Goal: Transaction & Acquisition: Purchase product/service

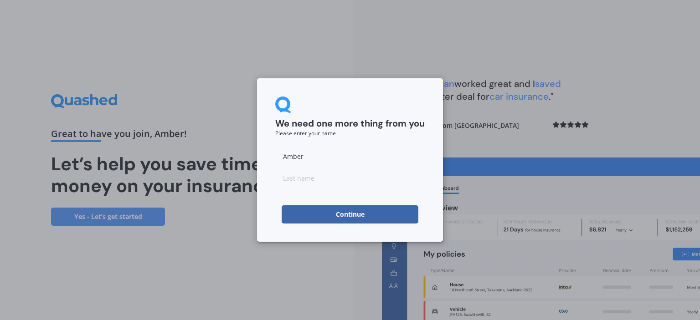
click at [296, 180] on input at bounding box center [349, 178] width 149 height 18
type input "[PERSON_NAME]"
click at [354, 217] on button "Continue" at bounding box center [349, 214] width 137 height 18
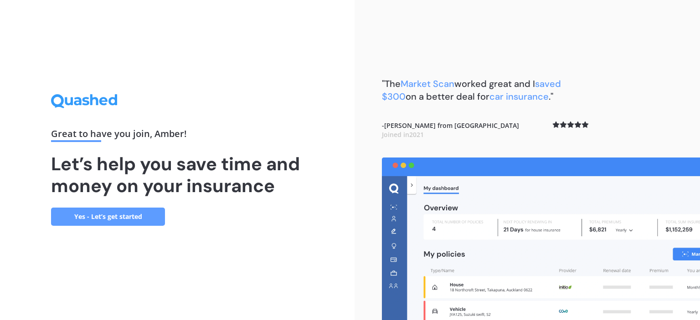
click at [139, 212] on link "Yes - Let’s get started" at bounding box center [108, 217] width 114 height 18
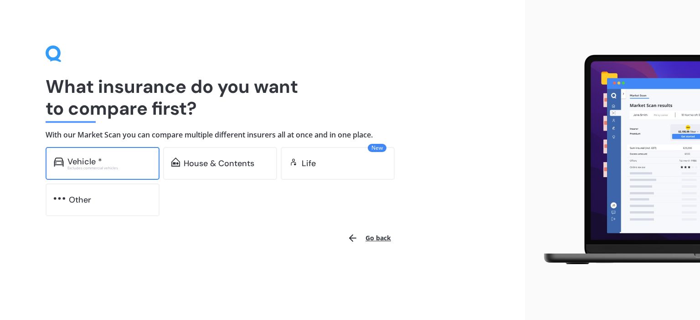
click at [140, 169] on div "Excludes commercial vehicles" at bounding box center [109, 168] width 84 height 4
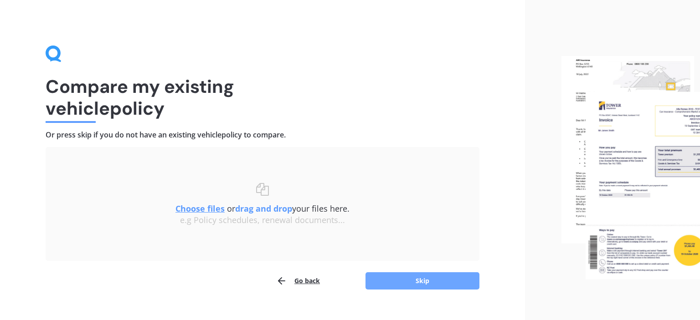
click at [394, 278] on button "Skip" at bounding box center [422, 280] width 114 height 17
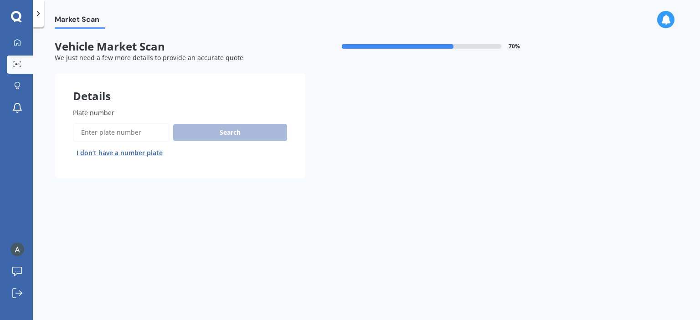
click at [123, 122] on div "Plate number Search I don’t have a number plate" at bounding box center [180, 134] width 214 height 52
click at [121, 131] on input "Plate number" at bounding box center [121, 132] width 97 height 19
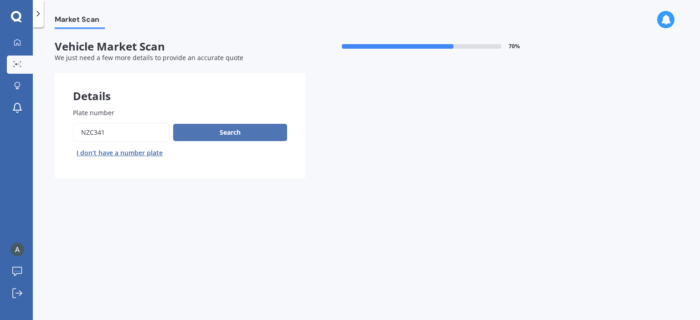
type input "nzc341"
click at [209, 129] on button "Search" at bounding box center [230, 132] width 114 height 17
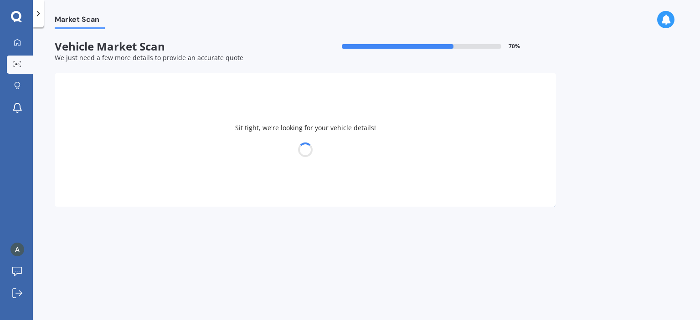
select select "MITSUBISHI"
select select "OUTLANDER"
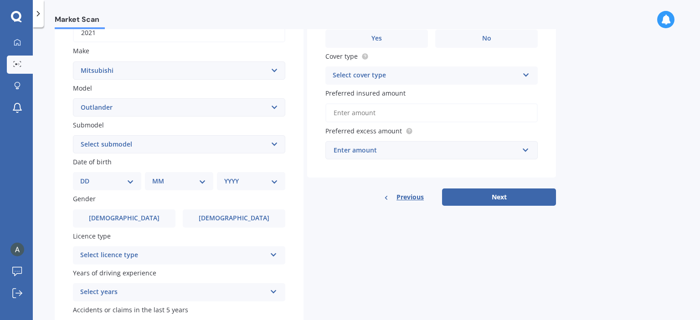
scroll to position [157, 0]
select select "26"
click option "26" at bounding box center [0, 0] width 0 height 0
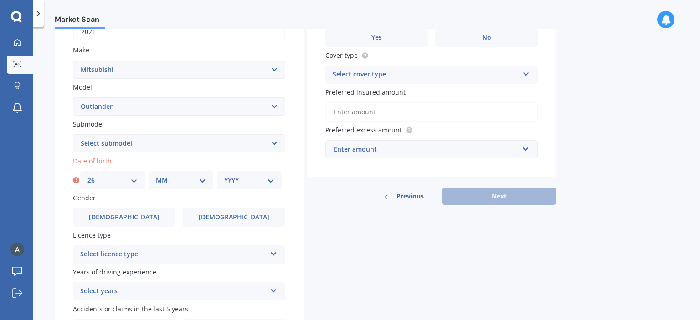
click at [156, 175] on select "MM 01 02 03 04 05 06 07 08 09 10 11 12" at bounding box center [181, 180] width 50 height 10
select select "07"
click option "07" at bounding box center [0, 0] width 0 height 0
select select "1990"
click option "1990" at bounding box center [0, 0] width 0 height 0
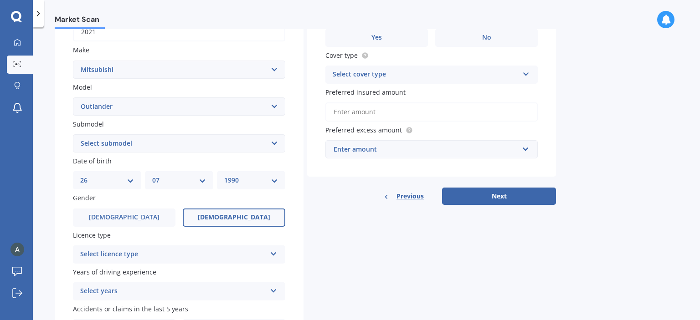
click at [210, 220] on label "[DEMOGRAPHIC_DATA]" at bounding box center [234, 218] width 102 height 18
click at [0, 0] on input "[DEMOGRAPHIC_DATA]" at bounding box center [0, 0] width 0 height 0
click at [199, 254] on div "Select licence type" at bounding box center [173, 254] width 186 height 11
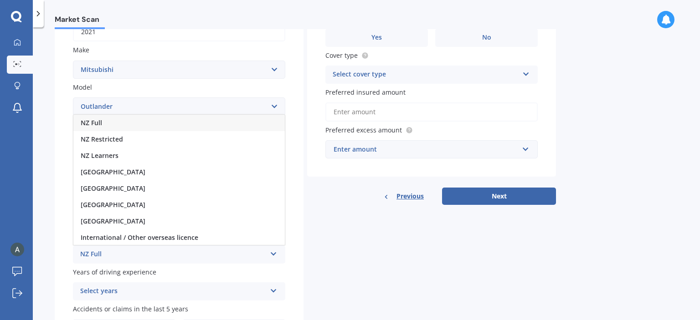
click at [128, 123] on div "NZ Full" at bounding box center [178, 123] width 211 height 16
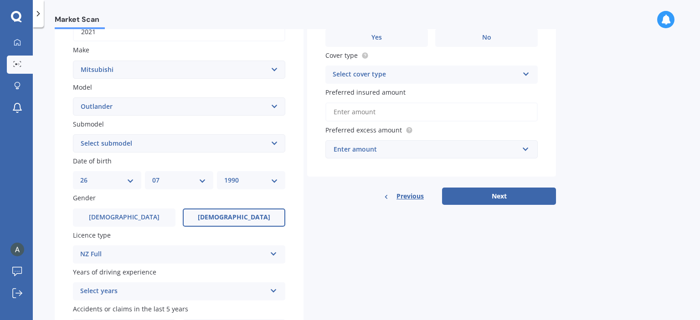
click at [156, 296] on div "Select years" at bounding box center [173, 291] width 186 height 11
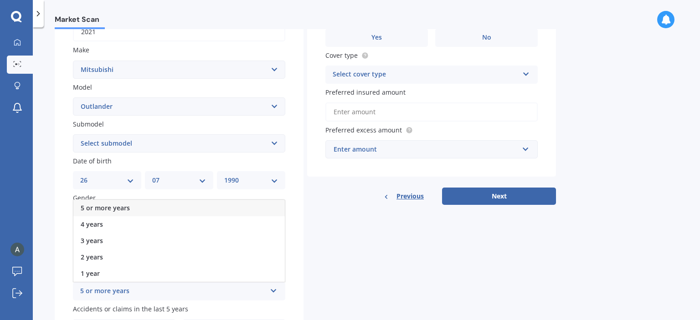
click at [129, 209] on div "5 or more years" at bounding box center [178, 208] width 211 height 16
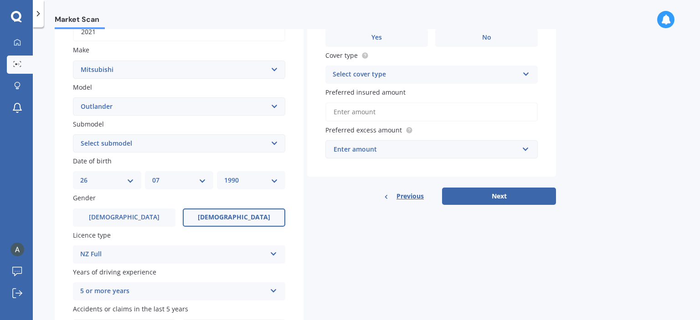
scroll to position [218, 0]
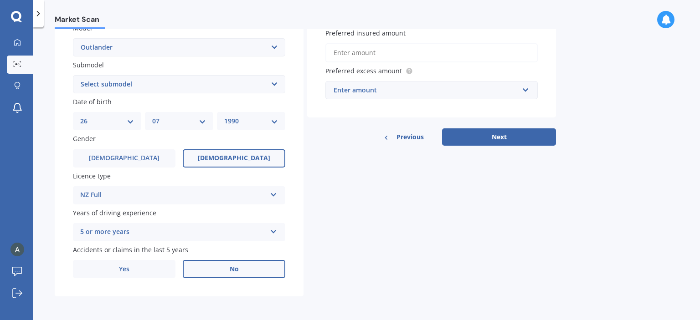
click at [207, 270] on label "No" at bounding box center [234, 269] width 102 height 18
click at [0, 0] on input "No" at bounding box center [0, 0] width 0 height 0
click at [223, 274] on label "No" at bounding box center [234, 269] width 102 height 18
click at [0, 0] on input "No" at bounding box center [0, 0] width 0 height 0
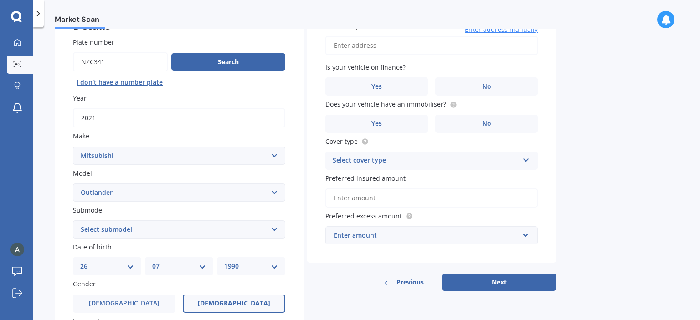
scroll to position [0, 0]
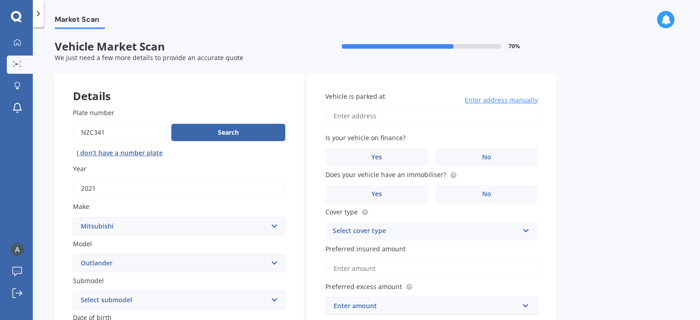
click at [364, 119] on input "Vehicle is parked at" at bounding box center [431, 116] width 212 height 19
type input "[STREET_ADDRESS]"
click at [445, 153] on label "No" at bounding box center [486, 157] width 102 height 18
click at [0, 0] on input "No" at bounding box center [0, 0] width 0 height 0
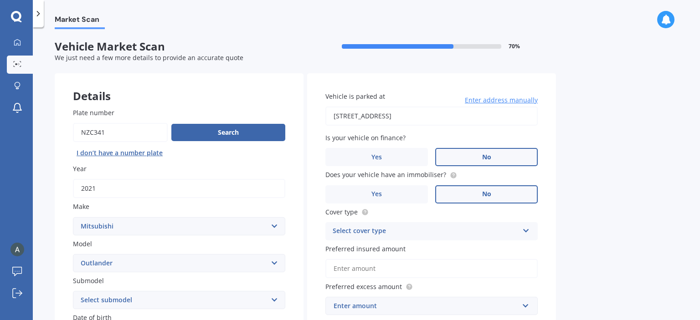
click at [455, 194] on label "No" at bounding box center [486, 194] width 102 height 18
click at [0, 0] on input "No" at bounding box center [0, 0] width 0 height 0
click at [455, 194] on label "No" at bounding box center [486, 194] width 102 height 18
click at [0, 0] on input "No" at bounding box center [0, 0] width 0 height 0
click at [396, 235] on div "Select cover type" at bounding box center [426, 231] width 186 height 11
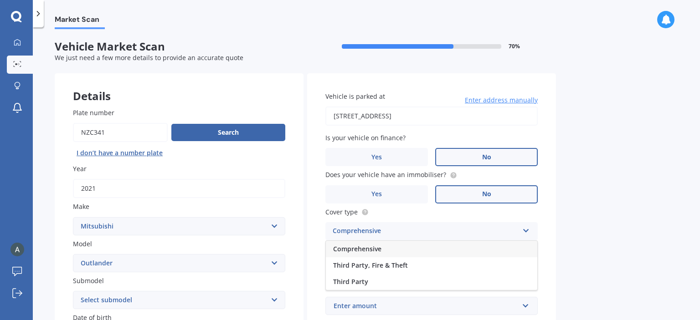
click at [382, 254] on div "Comprehensive" at bounding box center [431, 249] width 211 height 16
click at [408, 267] on input "Preferred insured amount" at bounding box center [431, 268] width 212 height 19
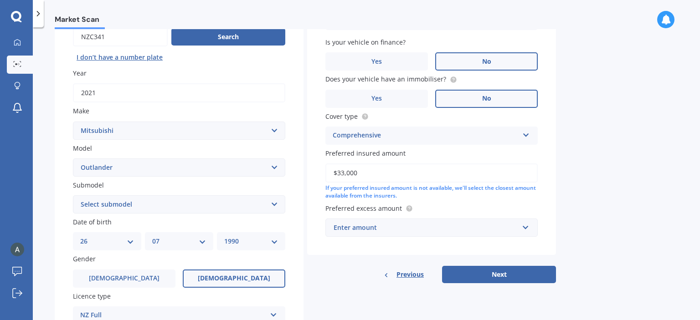
scroll to position [101, 0]
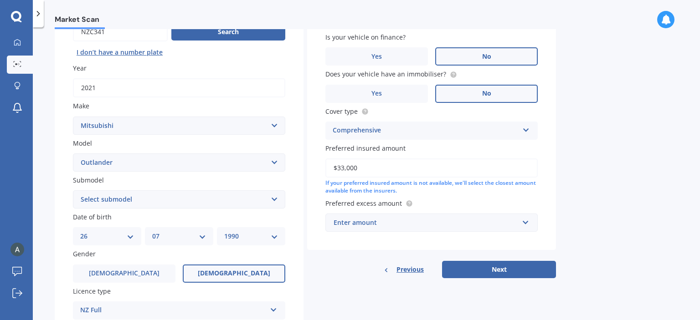
type input "$33,000"
click at [522, 225] on input "text" at bounding box center [428, 222] width 204 height 17
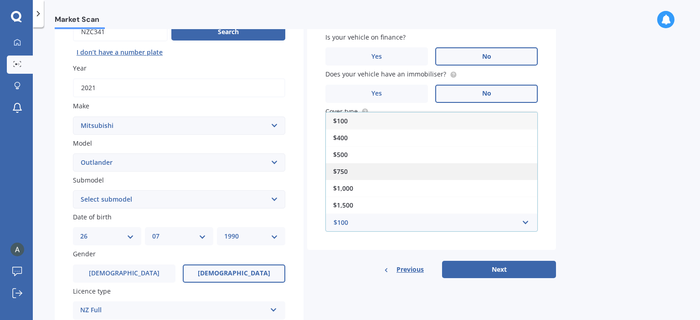
click at [349, 177] on div "$750" at bounding box center [431, 171] width 211 height 17
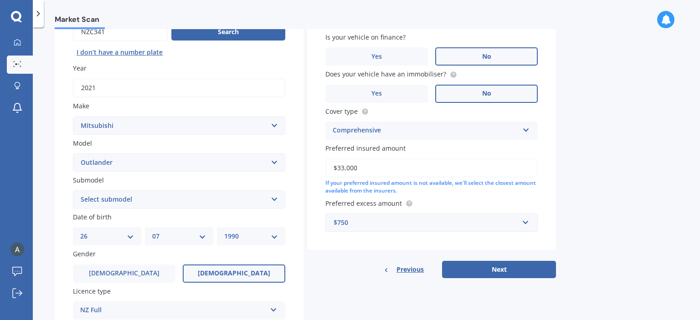
click at [351, 225] on div "$750" at bounding box center [425, 223] width 185 height 10
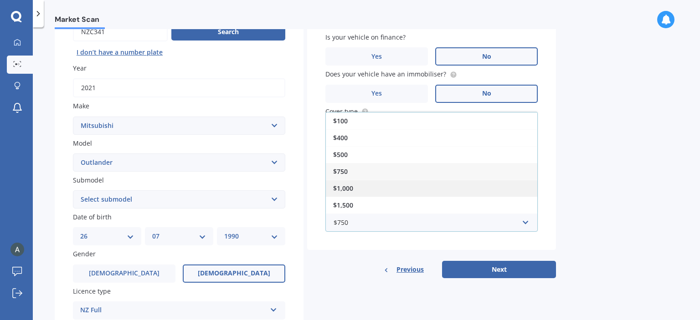
click at [353, 192] on span "$1,000" at bounding box center [343, 188] width 20 height 9
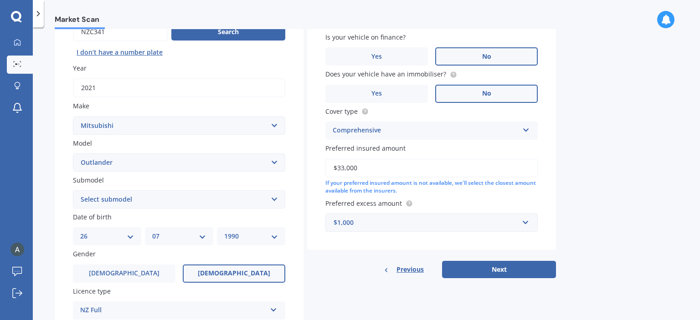
click at [438, 226] on div "$1,000" at bounding box center [425, 223] width 185 height 10
click at [505, 270] on button "Next" at bounding box center [499, 269] width 114 height 17
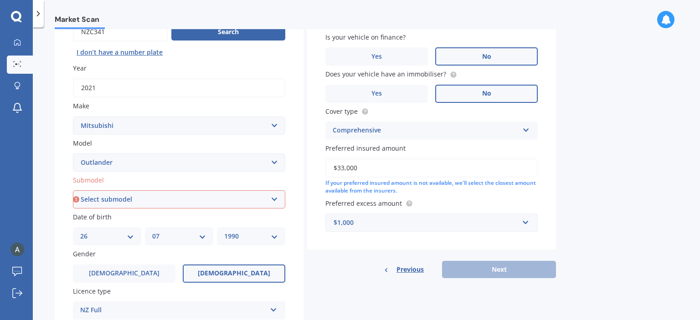
select select "LS"
click option "LS" at bounding box center [0, 0] width 0 height 0
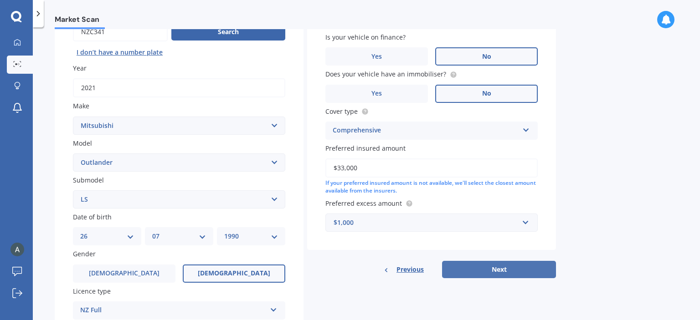
click at [501, 269] on button "Next" at bounding box center [499, 269] width 114 height 17
select select "26"
select select "07"
select select "1990"
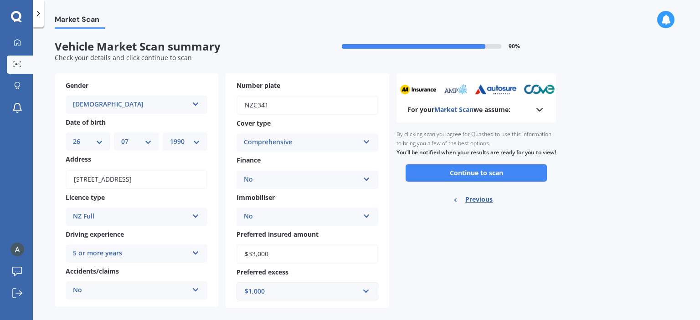
scroll to position [12, 0]
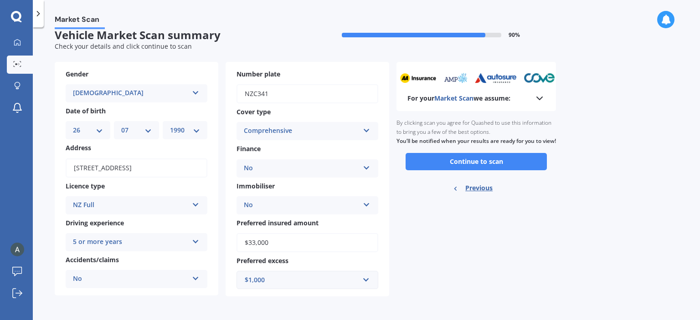
click at [540, 100] on icon at bounding box center [539, 98] width 11 height 11
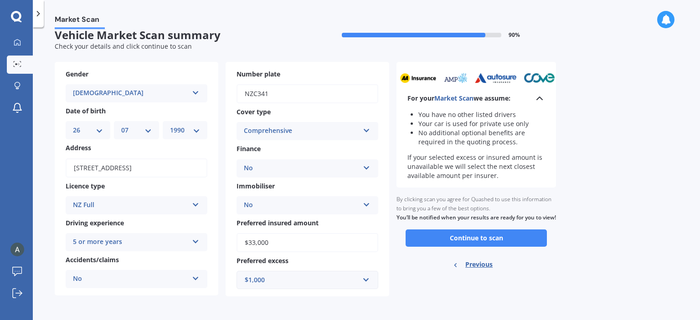
click at [540, 100] on icon at bounding box center [539, 98] width 11 height 11
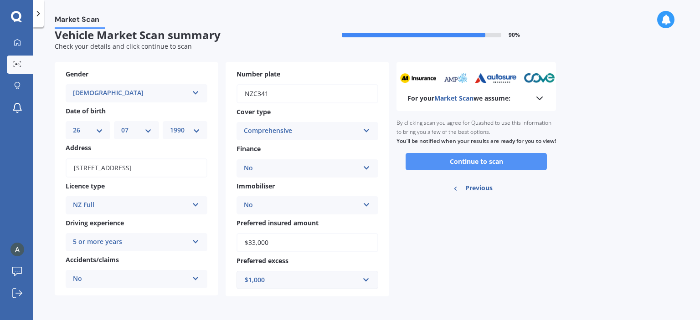
click at [474, 170] on button "Continue to scan" at bounding box center [475, 161] width 141 height 17
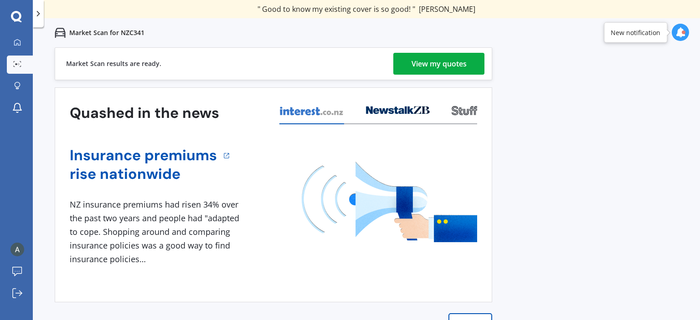
click at [456, 57] on div "View my quotes" at bounding box center [438, 64] width 55 height 22
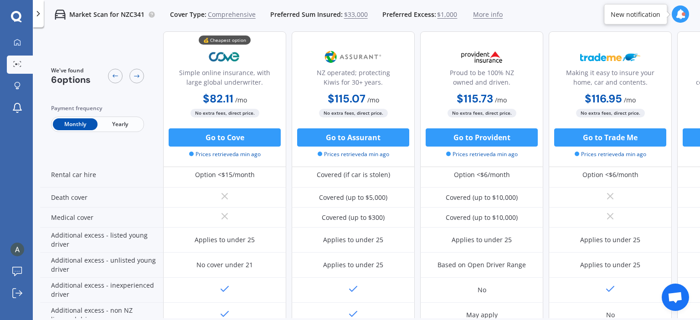
scroll to position [392, 0]
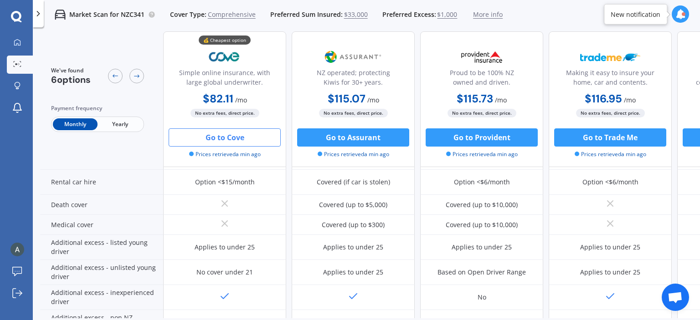
click at [256, 131] on button "Go to Cove" at bounding box center [225, 137] width 112 height 18
